Goal: Information Seeking & Learning: Check status

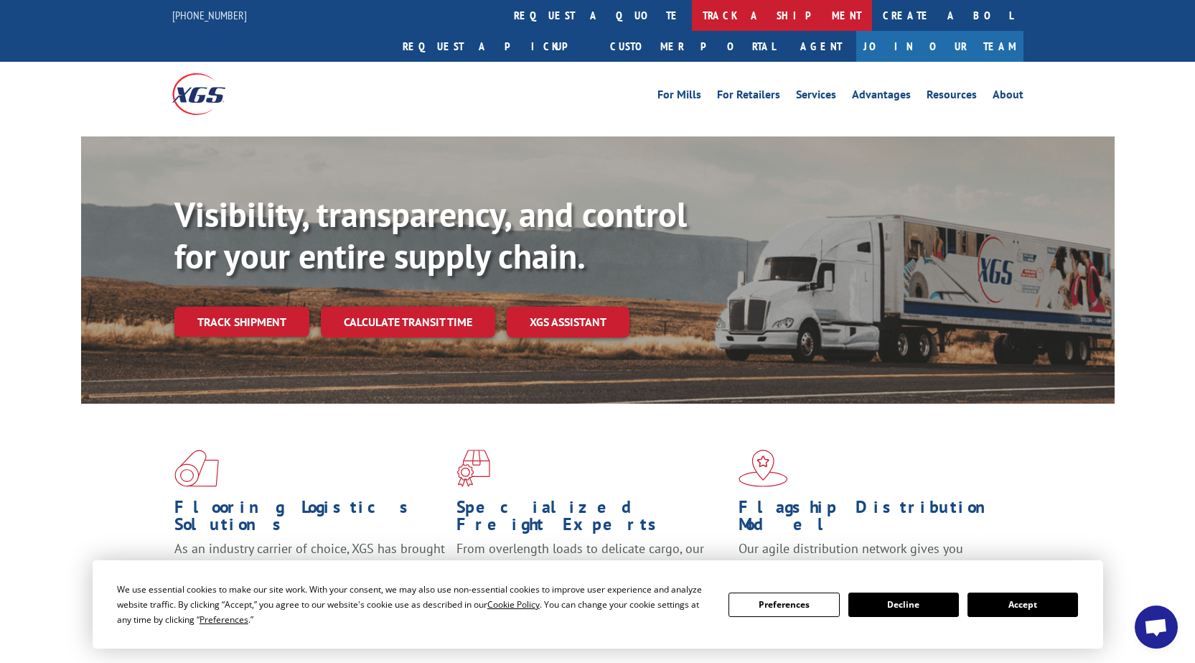
click at [692, 17] on link "track a shipment" at bounding box center [782, 15] width 180 height 31
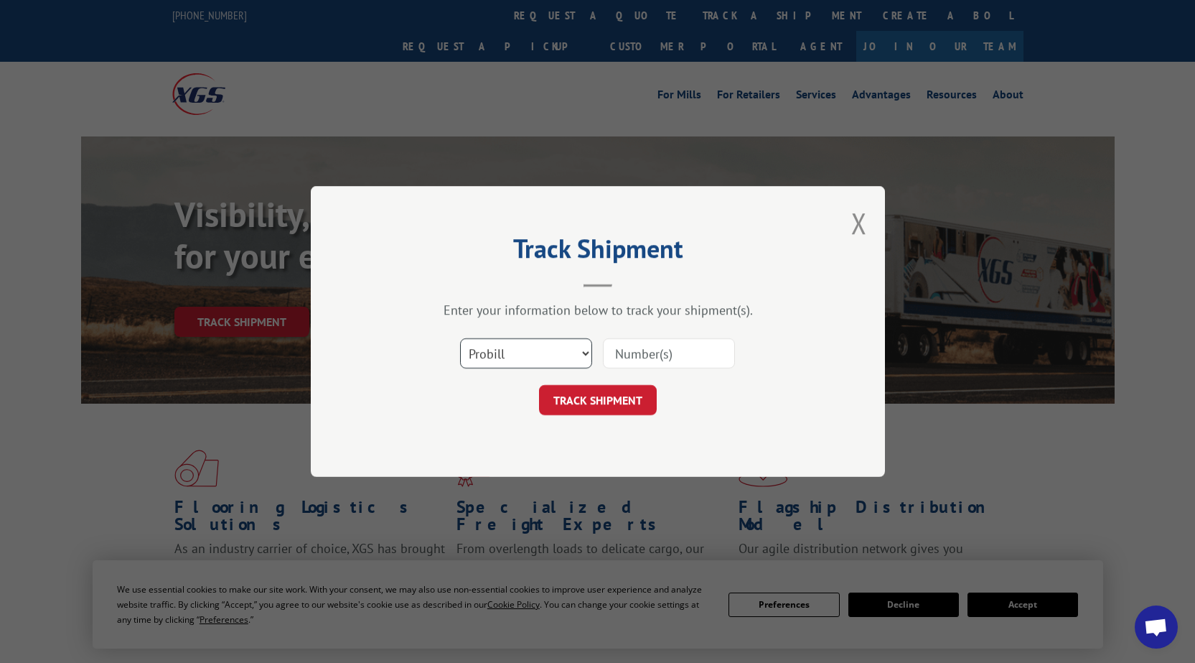
click at [575, 358] on select "Select category... Probill BOL PO" at bounding box center [526, 353] width 132 height 30
select select "po"
click at [460, 338] on select "Select category... Probill BOL PO" at bounding box center [526, 353] width 132 height 30
click at [635, 357] on input at bounding box center [669, 353] width 132 height 30
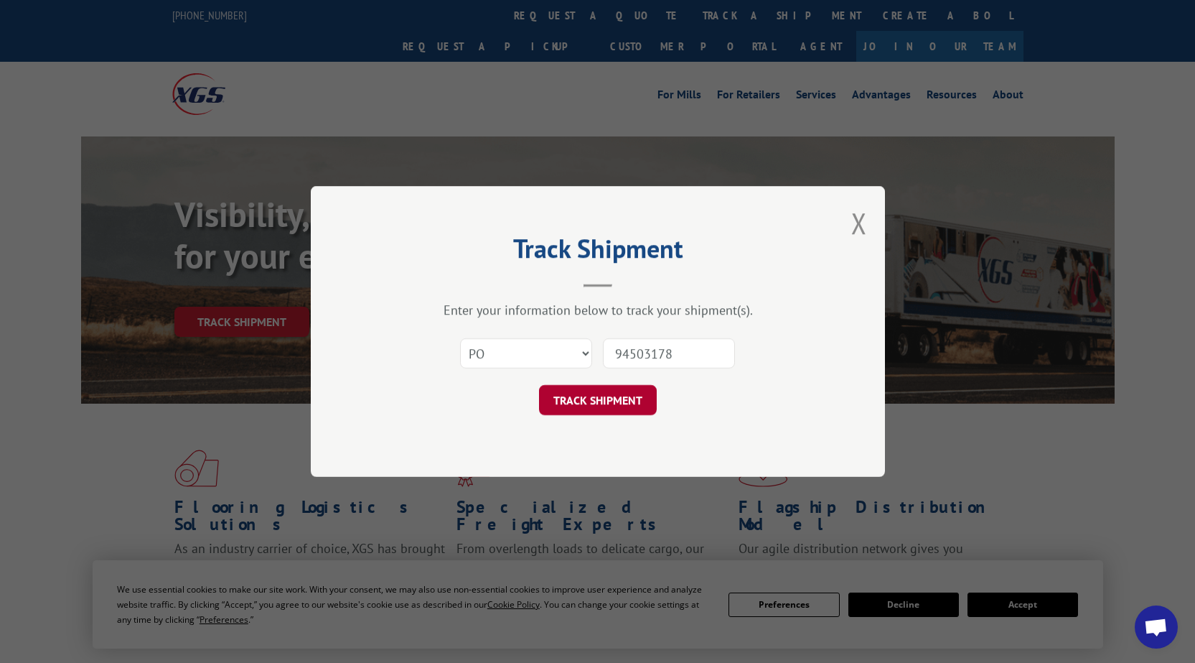
type input "94503178"
click at [574, 401] on button "TRACK SHIPMENT" at bounding box center [598, 400] width 118 height 30
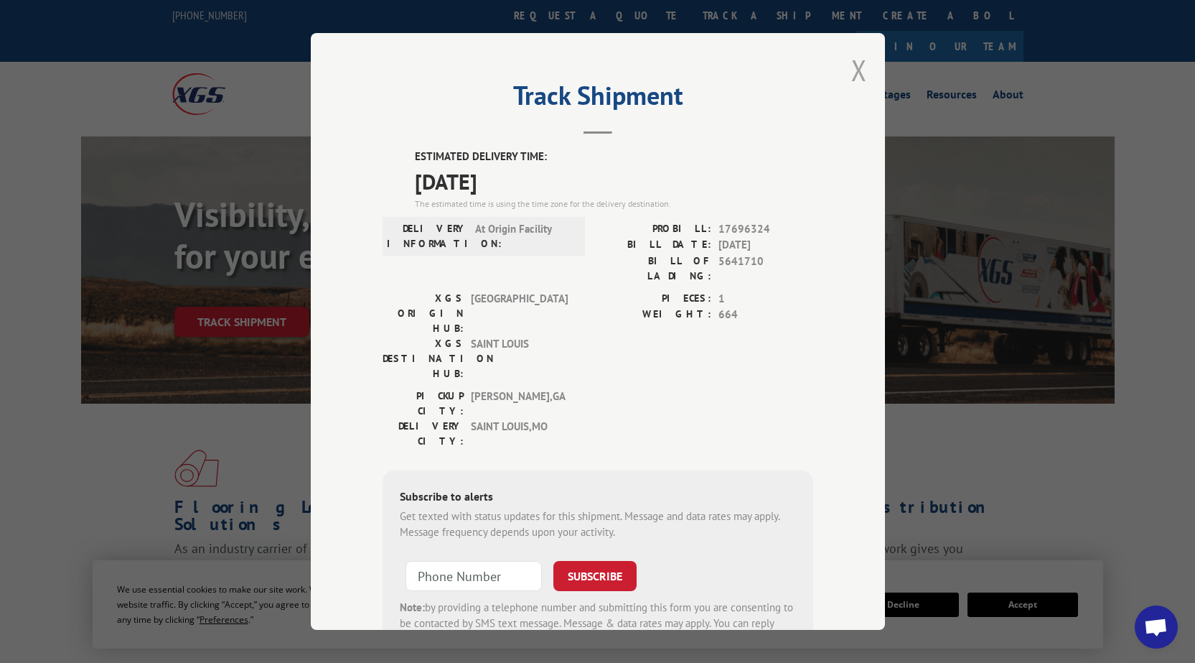
click at [857, 70] on button "Close modal" at bounding box center [860, 70] width 16 height 38
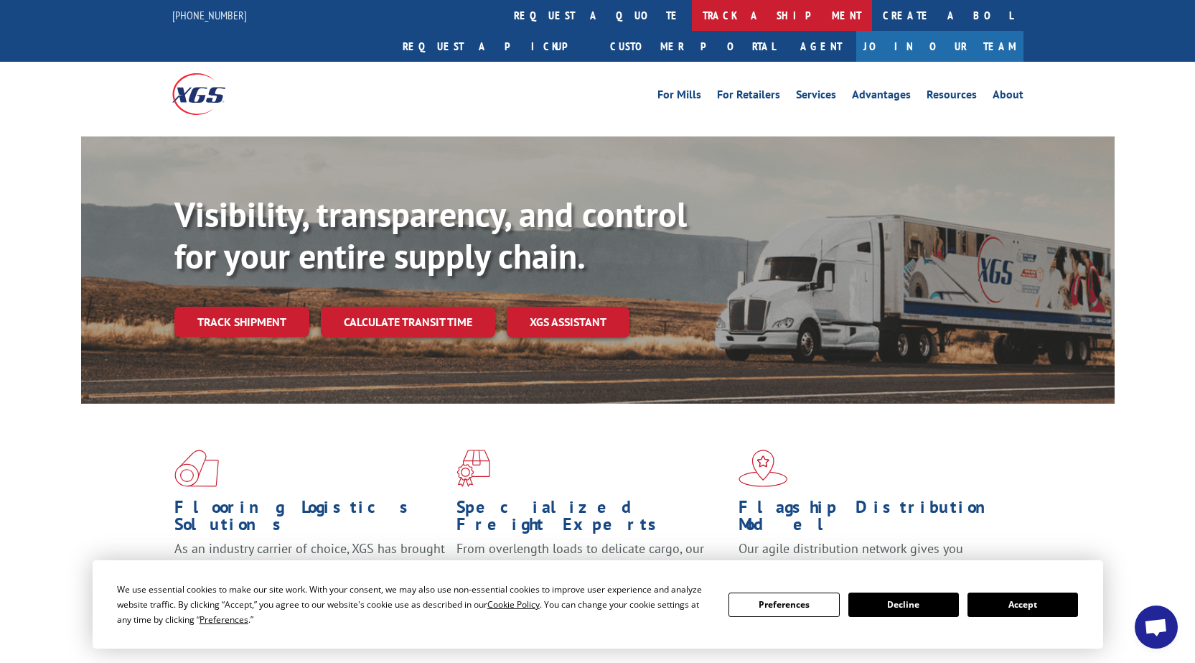
click at [692, 25] on link "track a shipment" at bounding box center [782, 15] width 180 height 31
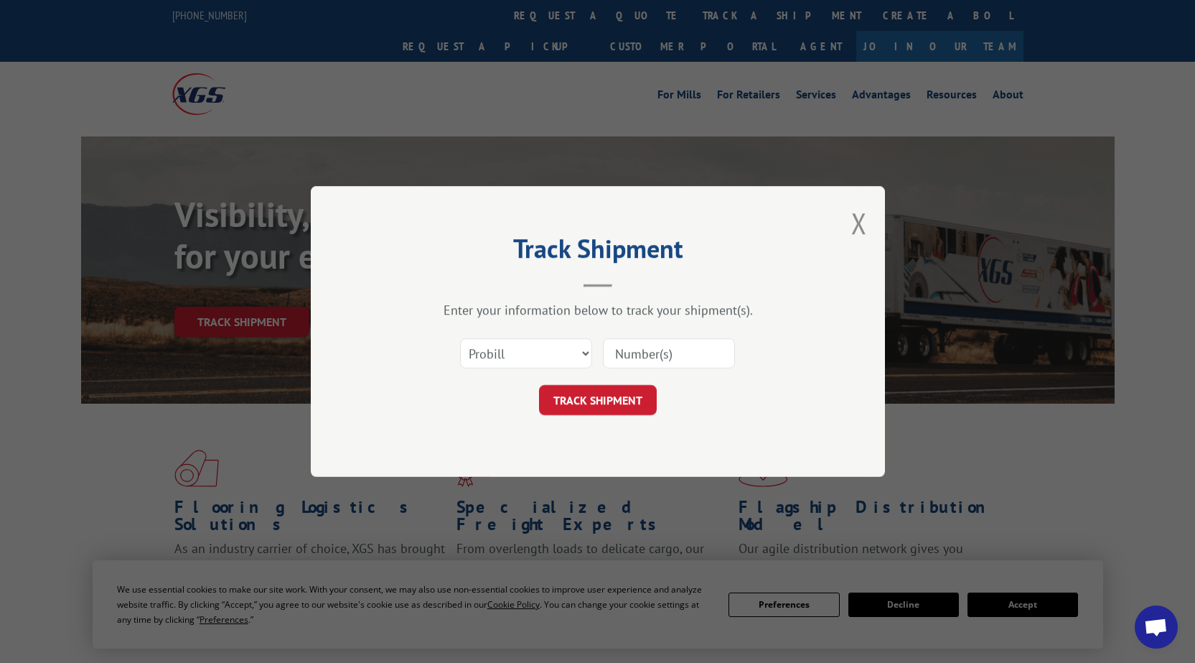
click at [711, 358] on input at bounding box center [669, 353] width 132 height 30
click at [555, 353] on select "Select category... Probill BOL PO" at bounding box center [526, 353] width 132 height 30
select select "po"
click at [460, 338] on select "Select category... Probill BOL PO" at bounding box center [526, 353] width 132 height 30
click at [666, 352] on input at bounding box center [669, 353] width 132 height 30
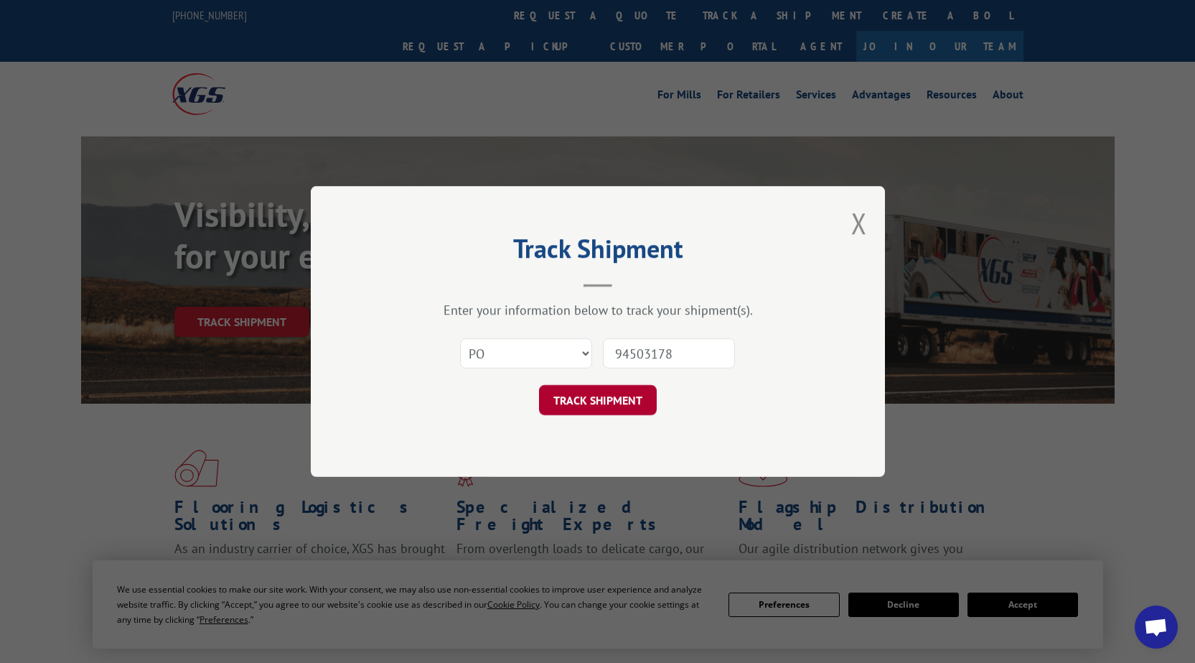
type input "94503178"
click at [618, 392] on button "TRACK SHIPMENT" at bounding box center [598, 400] width 118 height 30
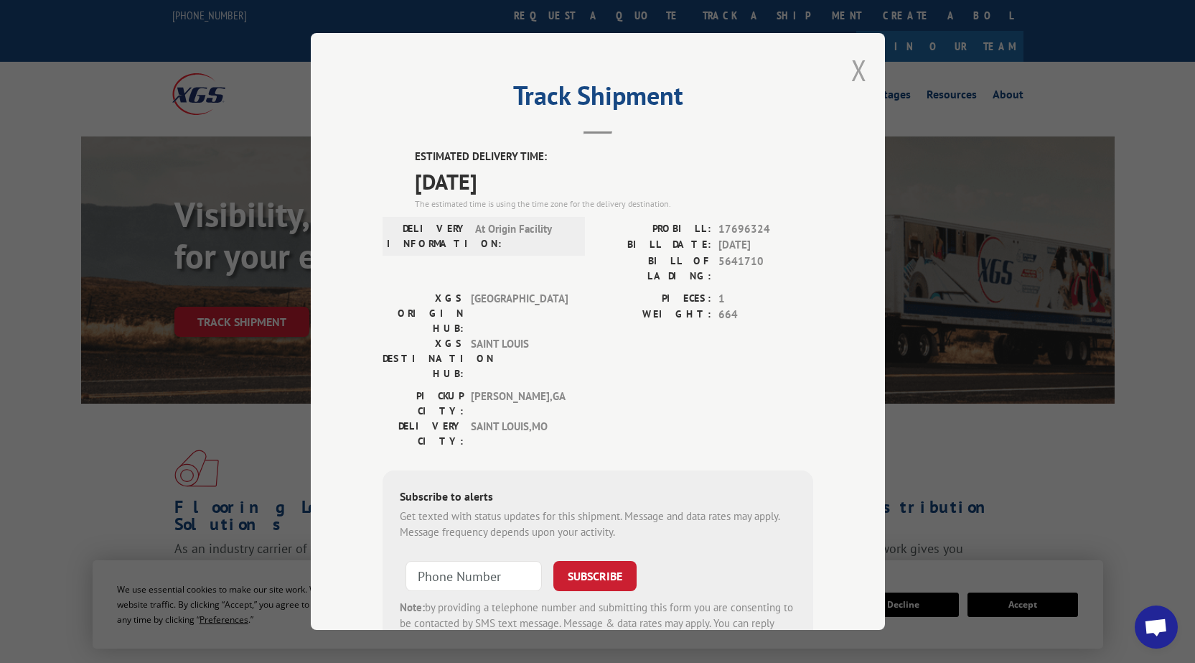
click at [856, 65] on button "Close modal" at bounding box center [860, 70] width 16 height 38
